Goal: Use online tool/utility: Utilize a website feature to perform a specific function

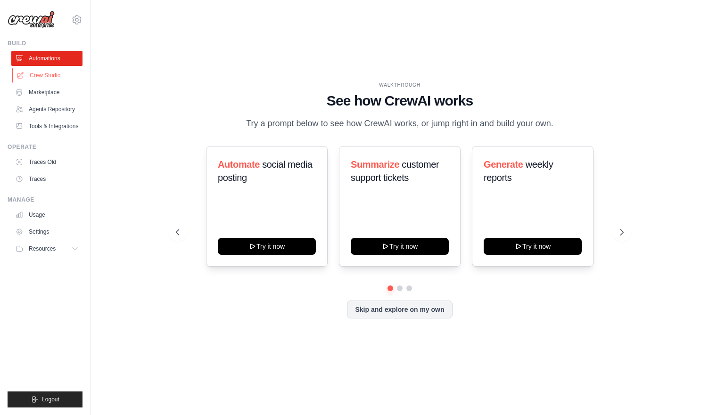
click at [66, 75] on link "Crew Studio" at bounding box center [47, 75] width 71 height 15
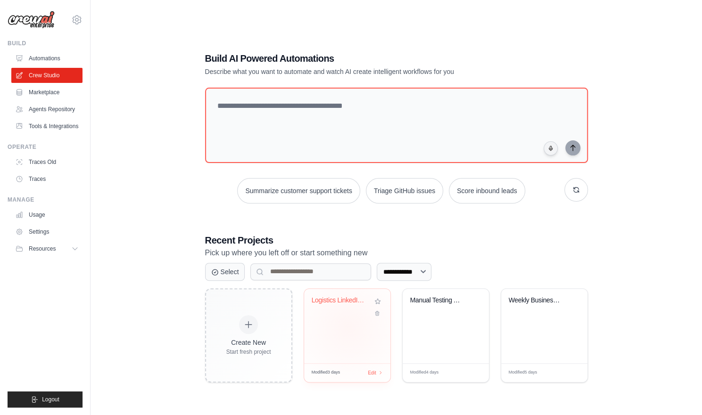
click at [348, 327] on div "Logistics LinkedIn Content Marketin..." at bounding box center [347, 326] width 86 height 74
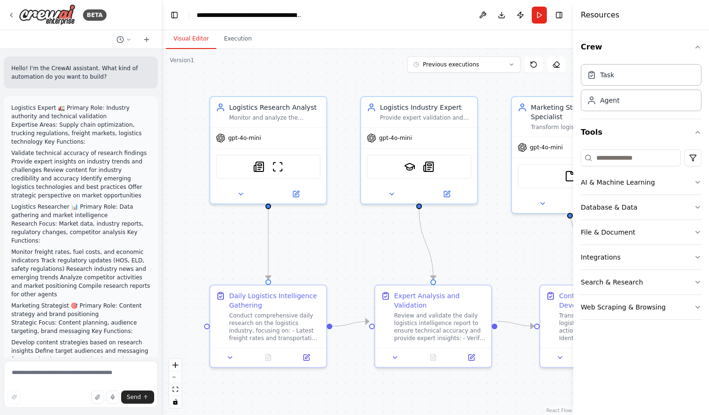
scroll to position [3298, 0]
